Goal: Task Accomplishment & Management: Manage account settings

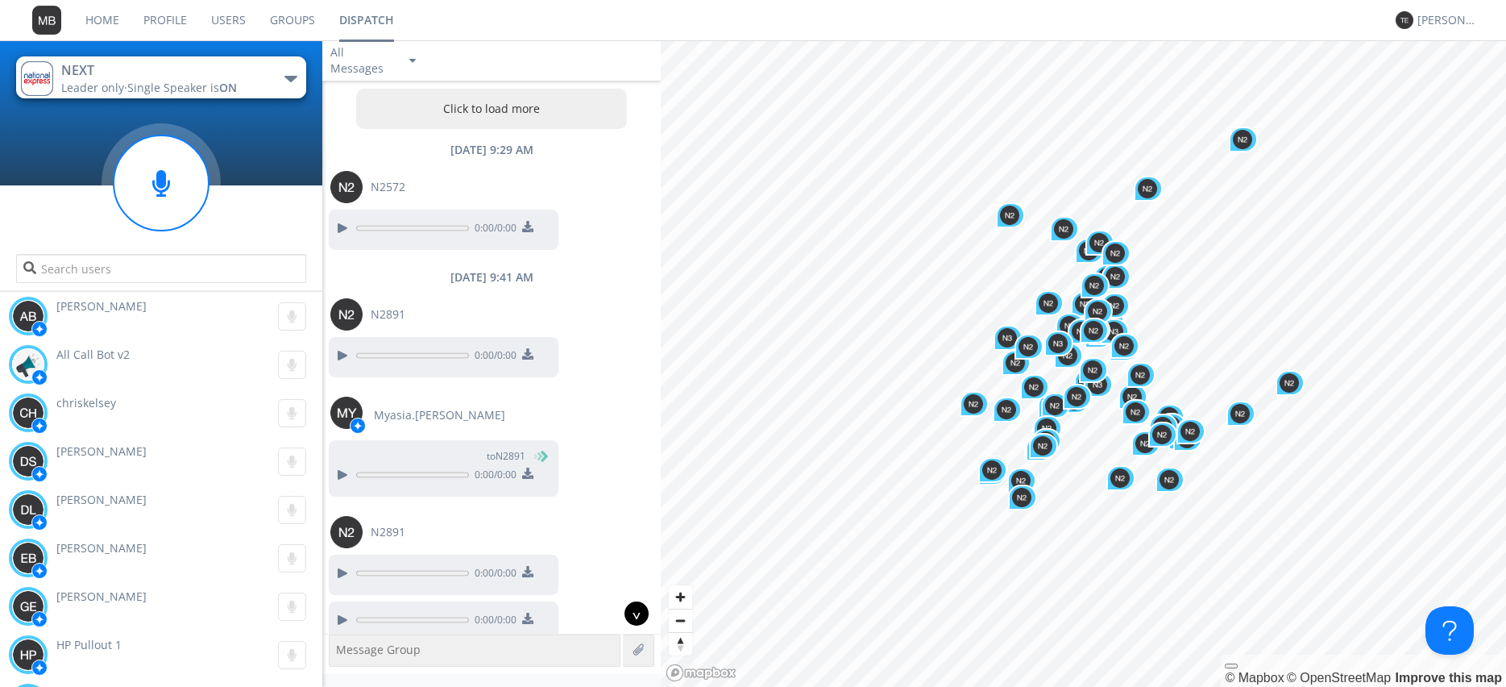
scroll to position [2683, 0]
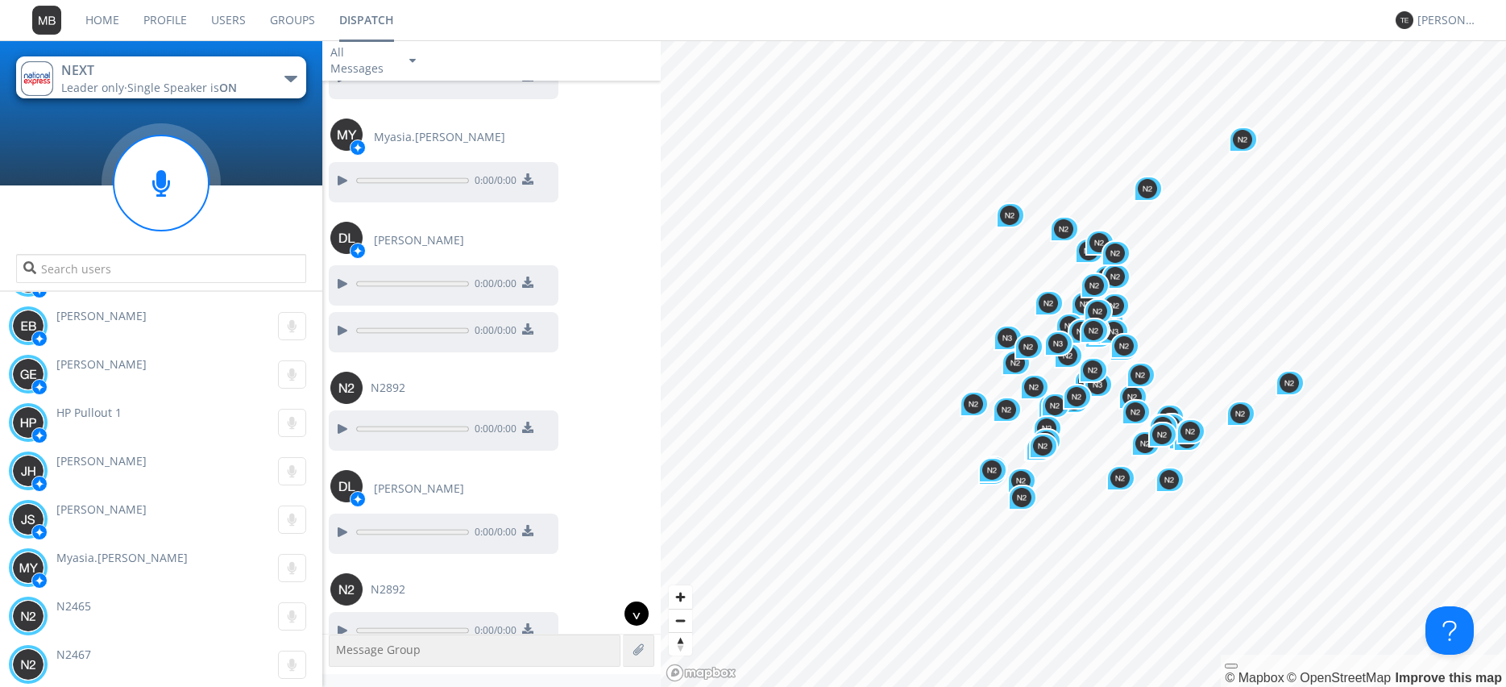
click at [640, 617] on div "^" at bounding box center [637, 613] width 24 height 24
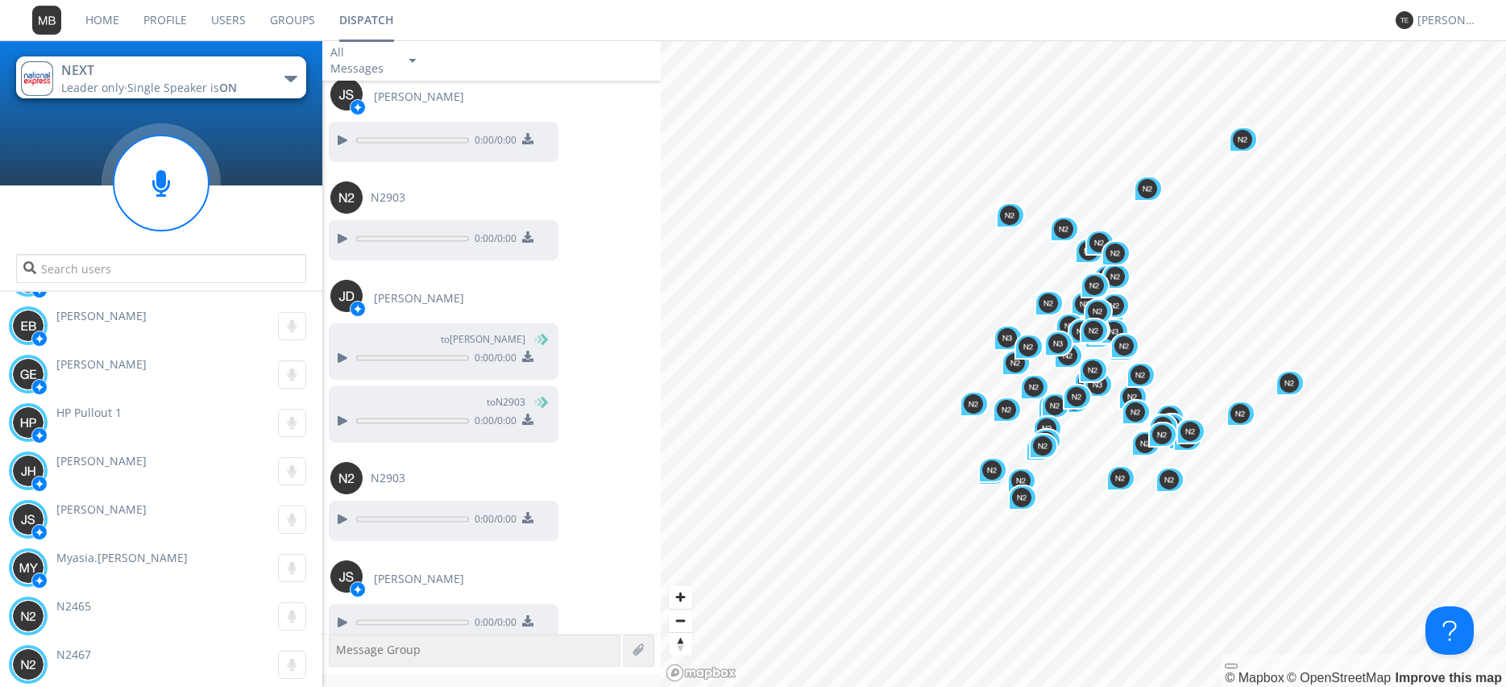
scroll to position [15594, 0]
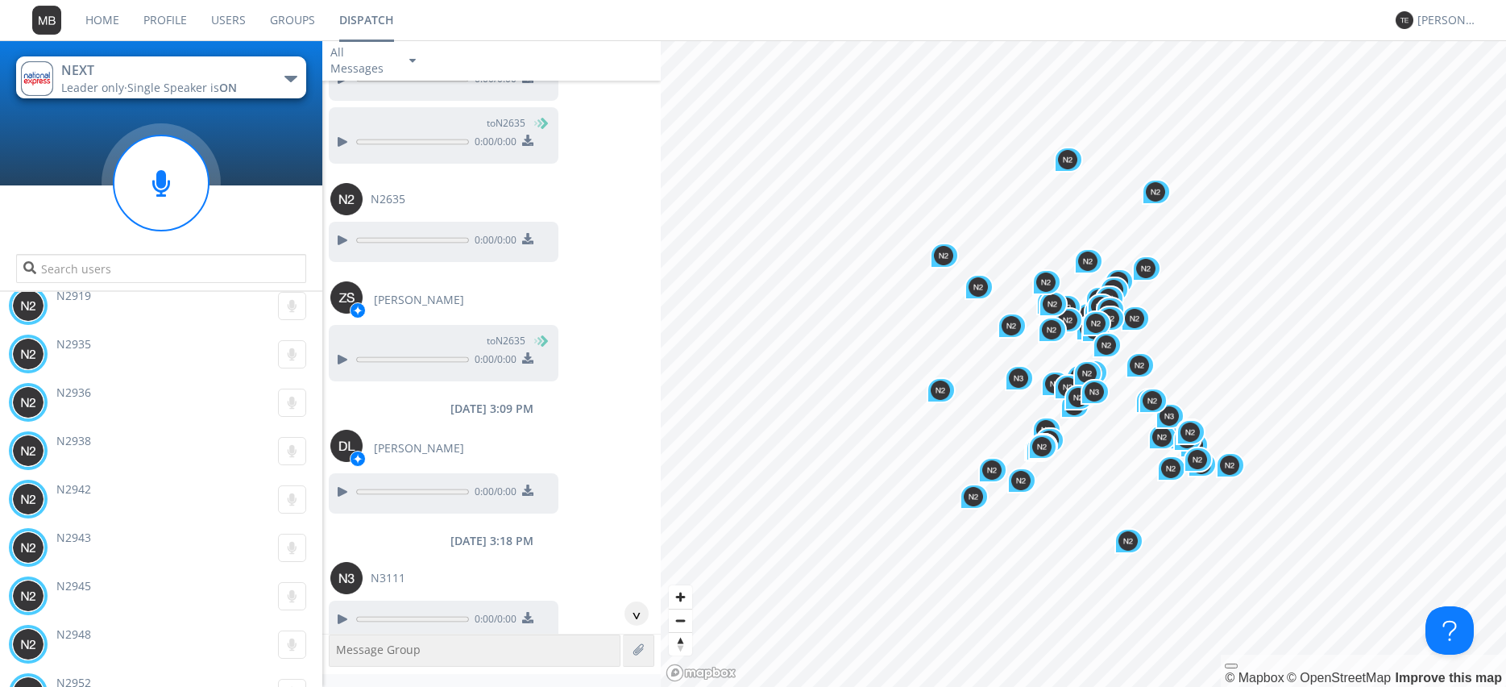
scroll to position [8318, 0]
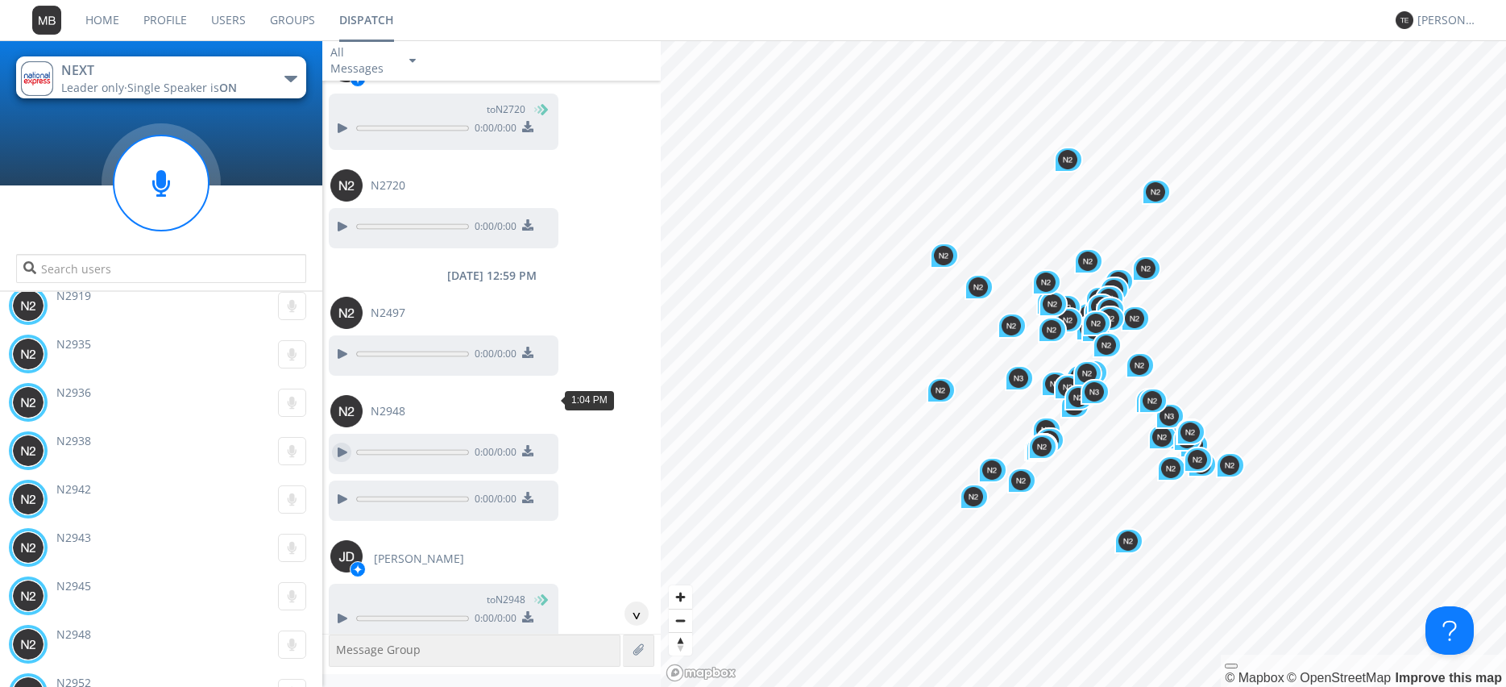
click at [336, 443] on div at bounding box center [341, 452] width 19 height 19
click at [343, 489] on div at bounding box center [341, 498] width 19 height 19
click at [339, 609] on div at bounding box center [341, 618] width 19 height 19
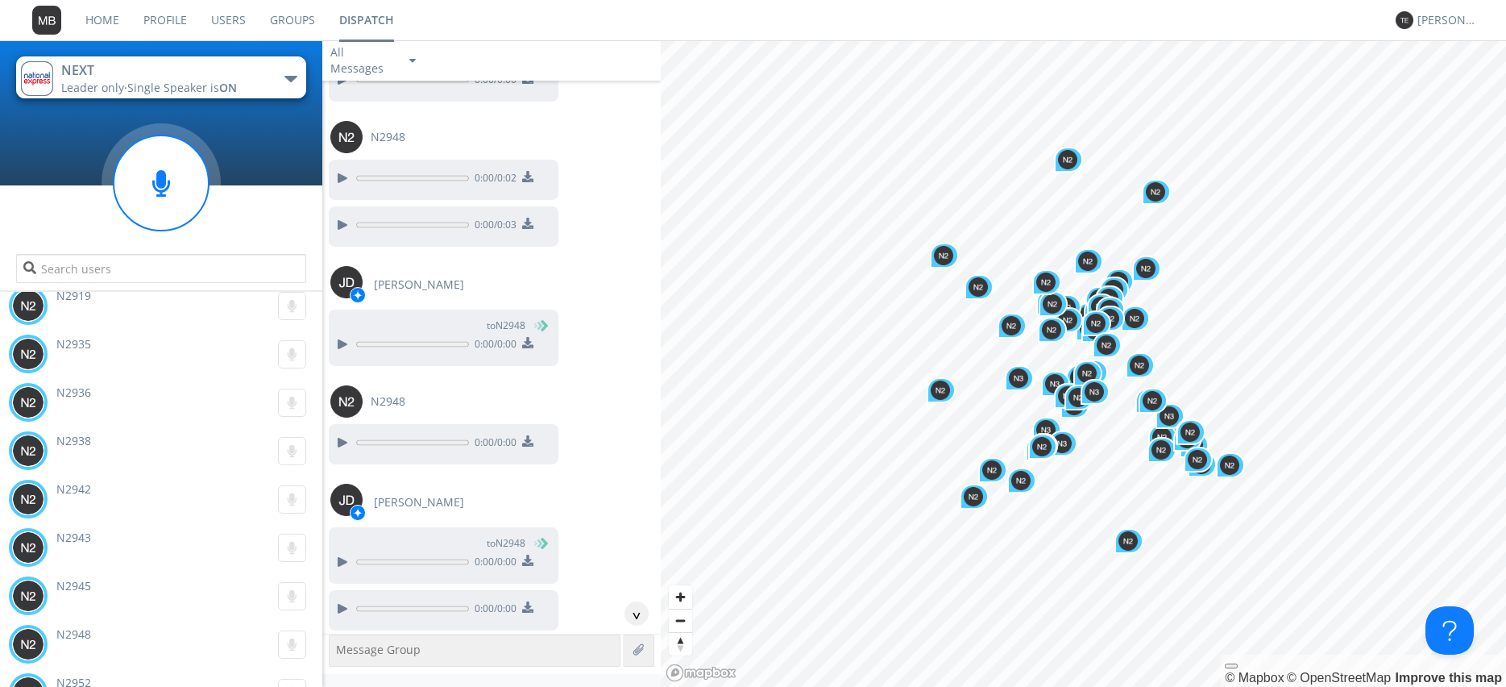
scroll to position [8594, 0]
click at [336, 431] on div at bounding box center [341, 440] width 19 height 19
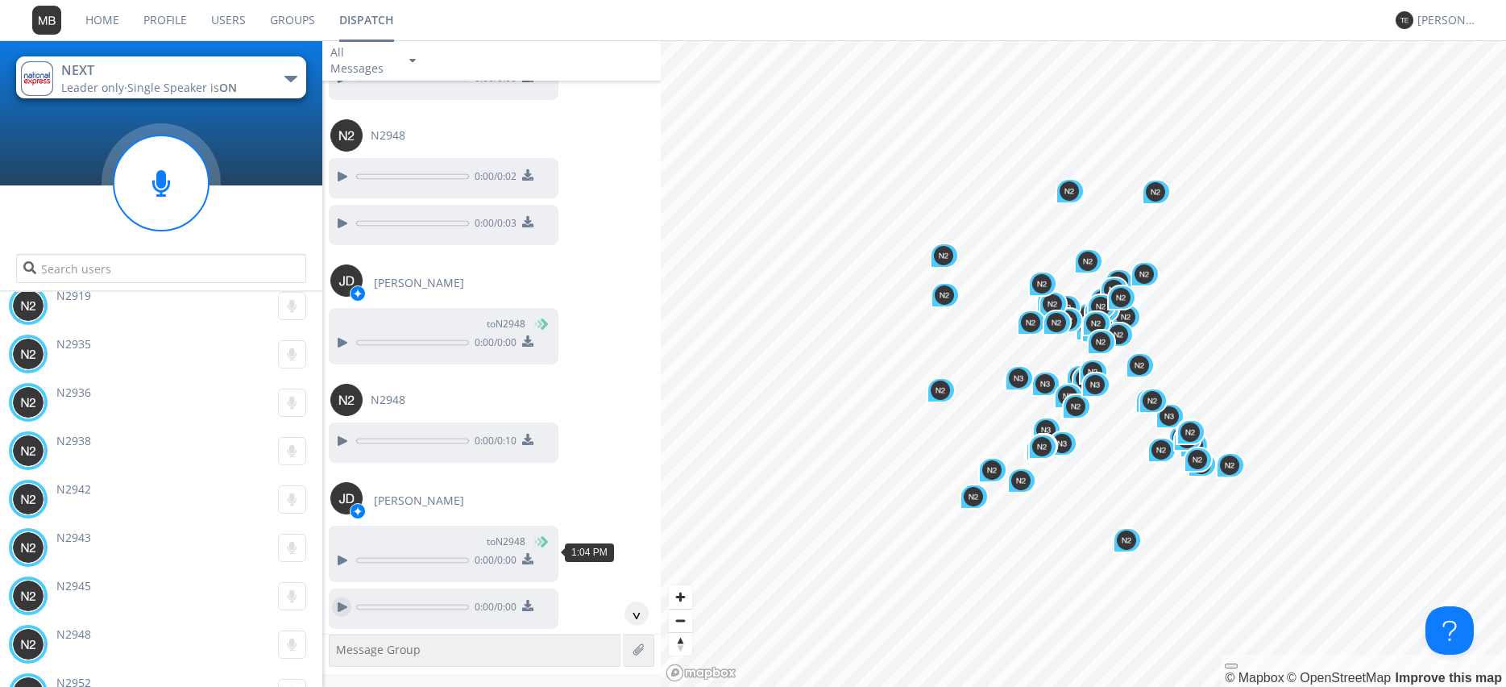
click at [336, 597] on div at bounding box center [341, 606] width 19 height 19
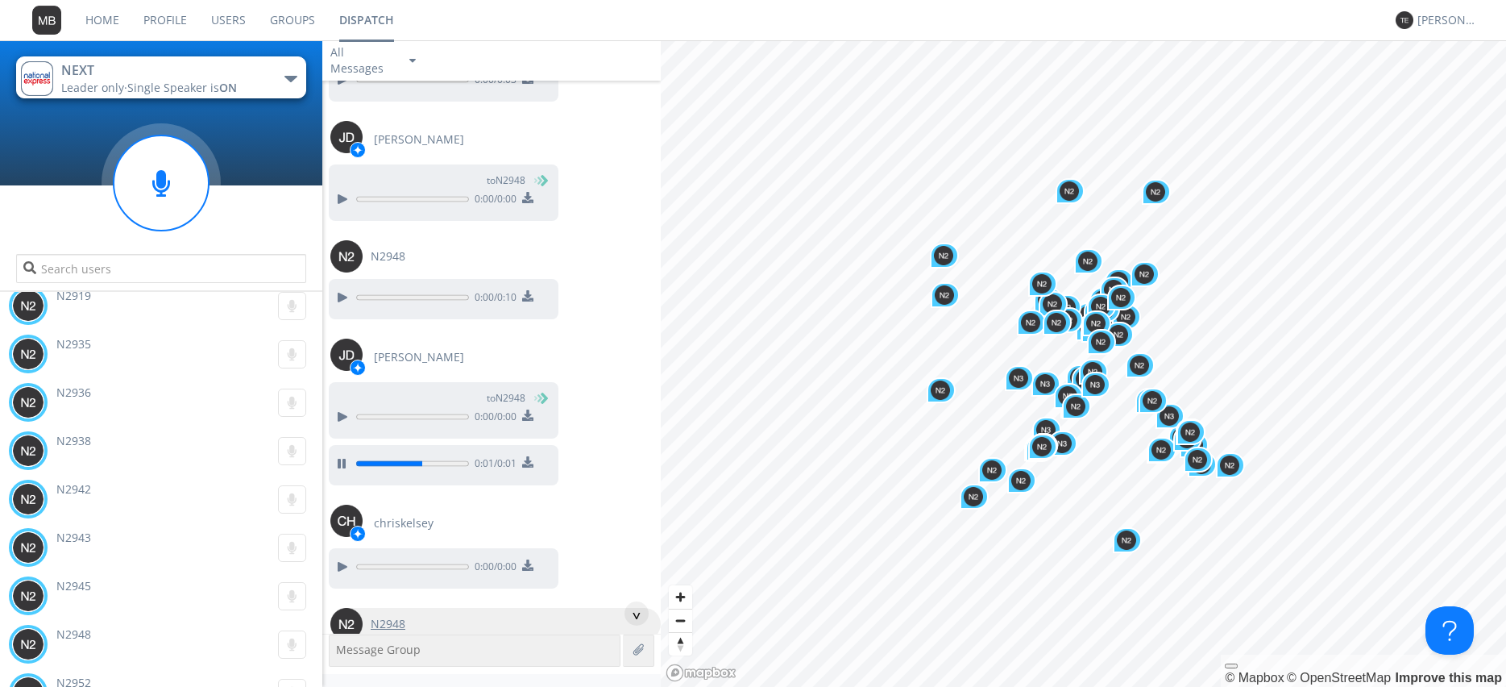
scroll to position [8778, 0]
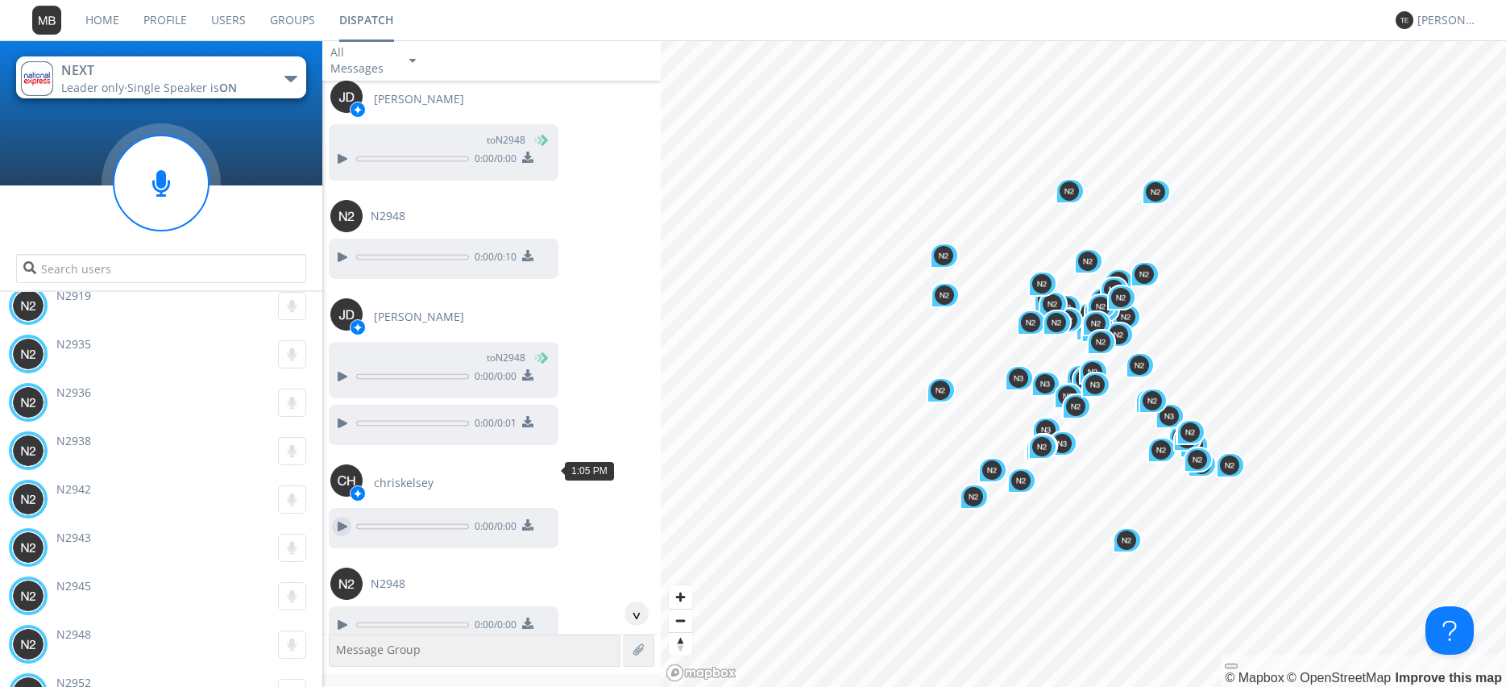
click at [343, 517] on div at bounding box center [341, 526] width 19 height 19
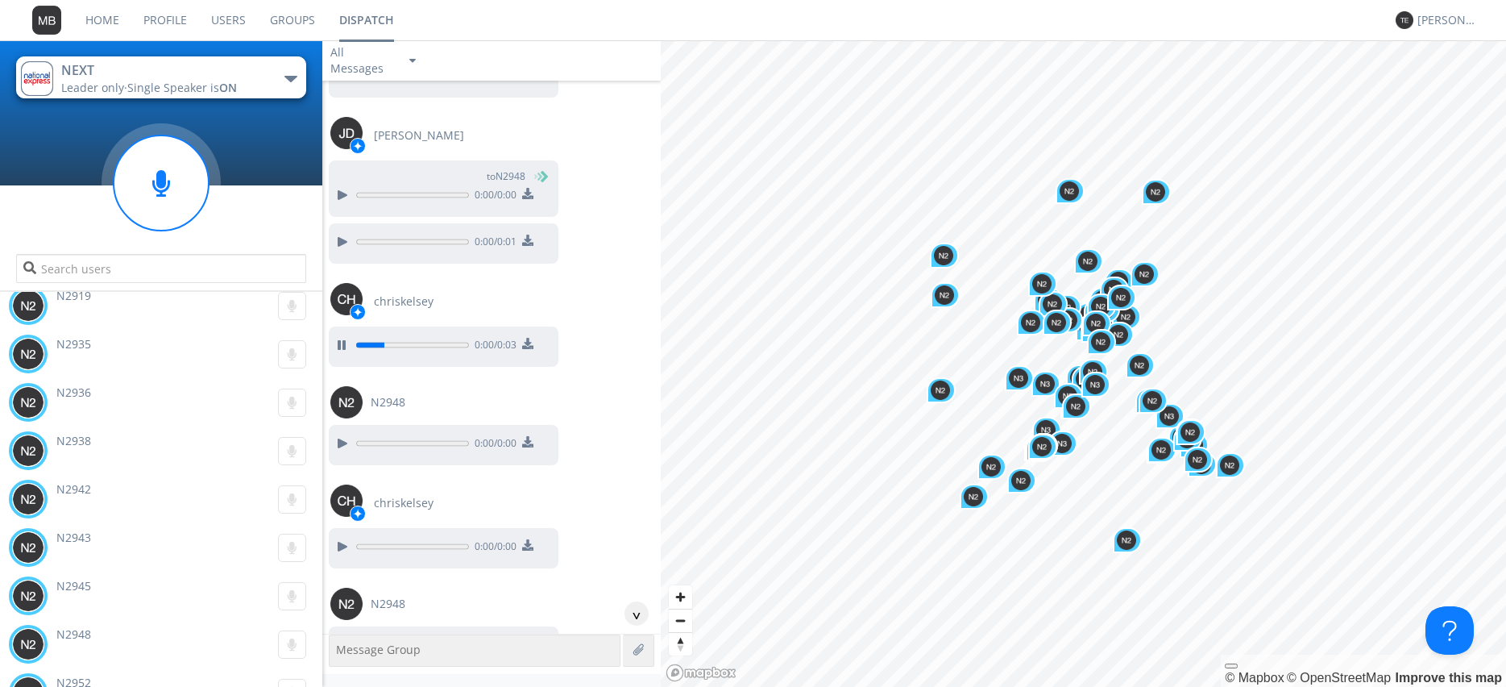
scroll to position [8962, 0]
click at [346, 431] on div at bounding box center [341, 440] width 19 height 19
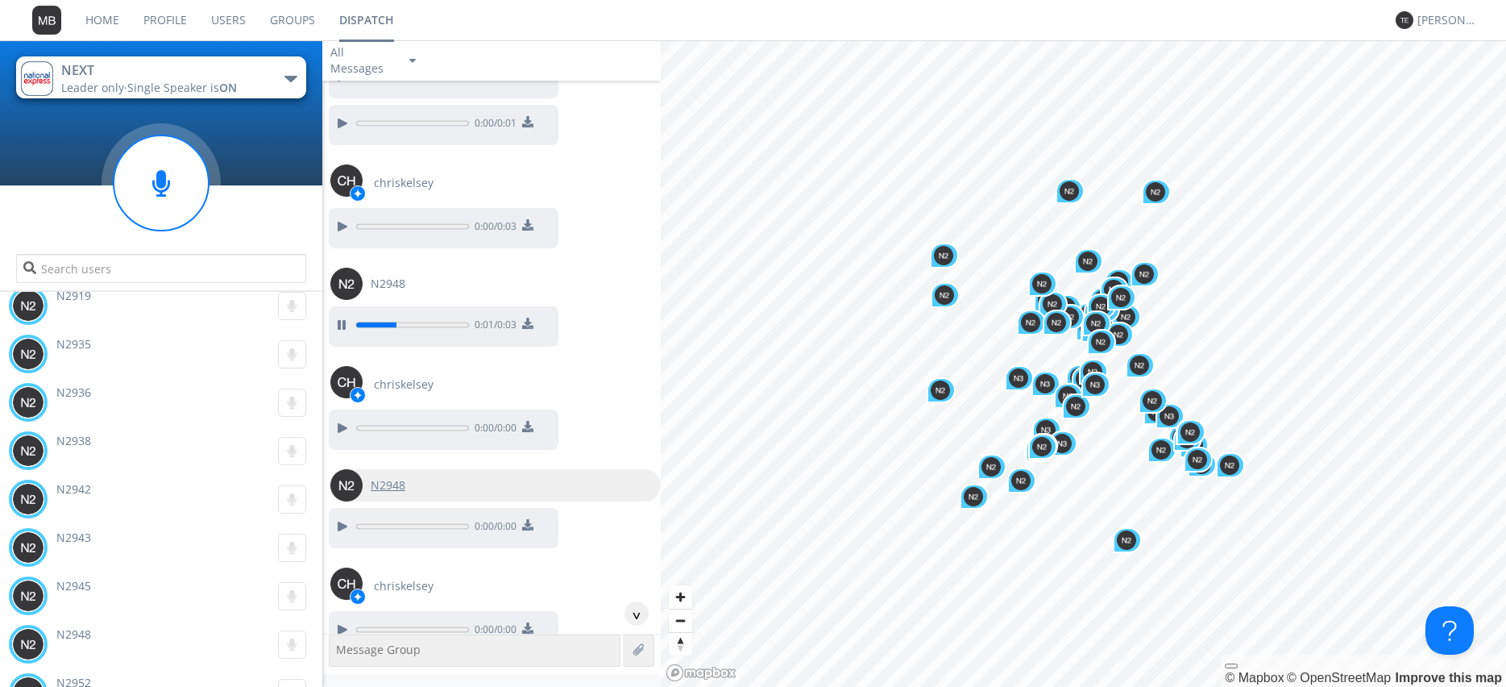
scroll to position [9145, 0]
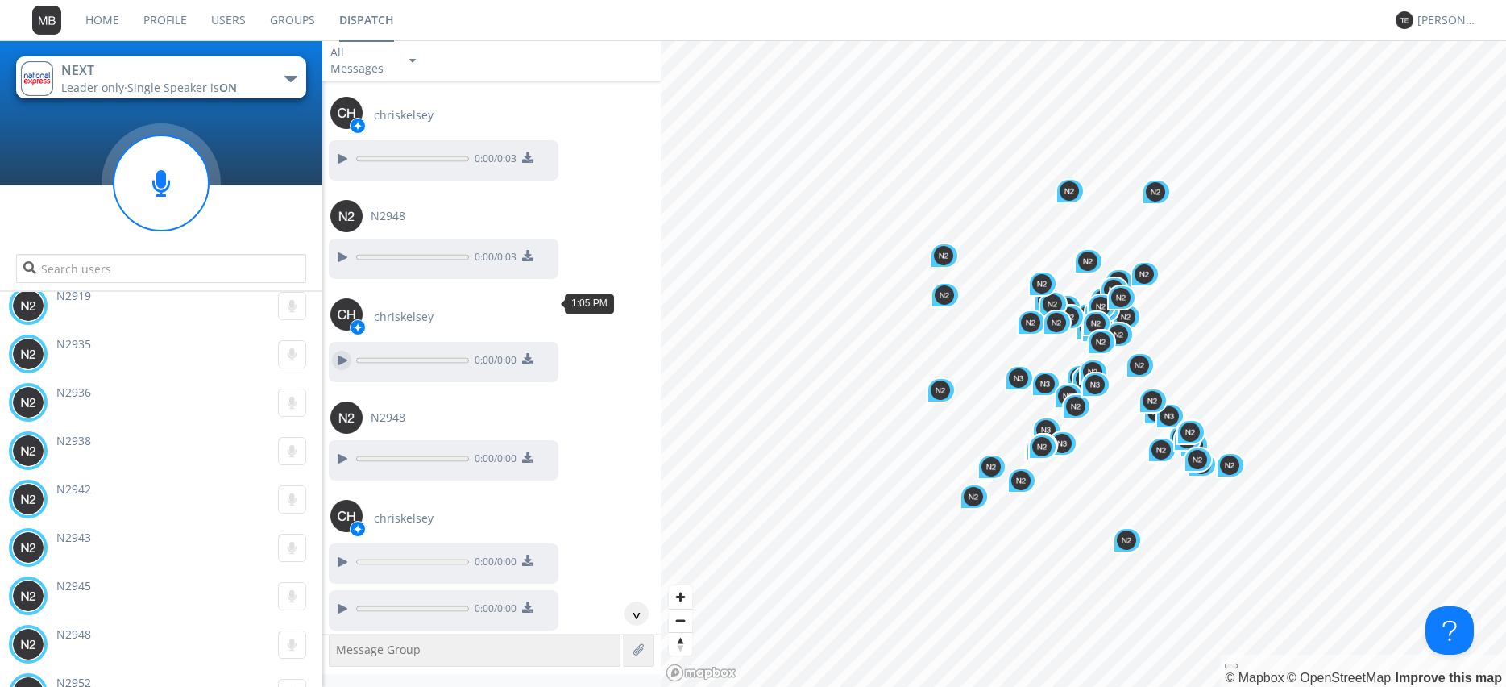
click at [340, 351] on div at bounding box center [341, 360] width 19 height 19
click at [335, 449] on div at bounding box center [341, 458] width 19 height 19
click at [338, 552] on div at bounding box center [341, 561] width 19 height 19
click at [340, 599] on div at bounding box center [341, 608] width 19 height 19
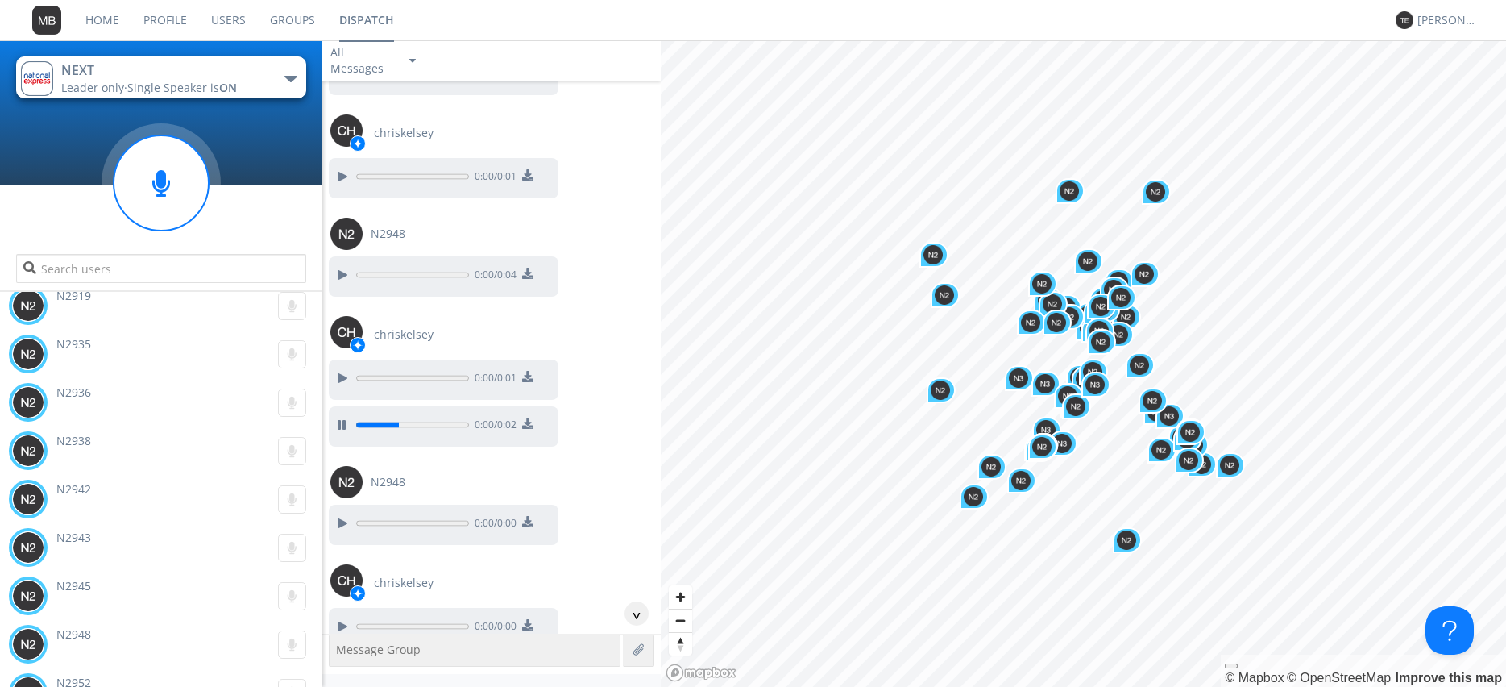
scroll to position [9421, 0]
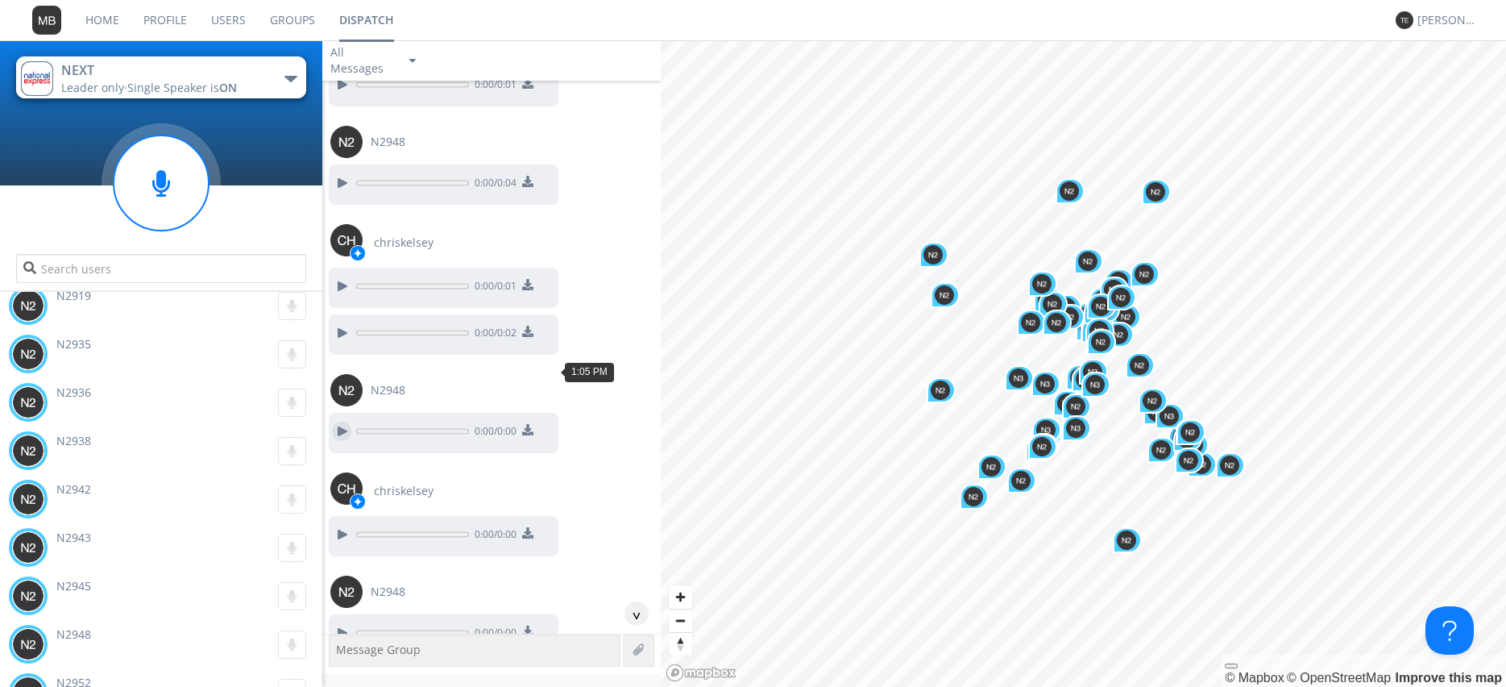
click at [335, 422] on div at bounding box center [341, 431] width 19 height 19
